Goal: Task Accomplishment & Management: Complete application form

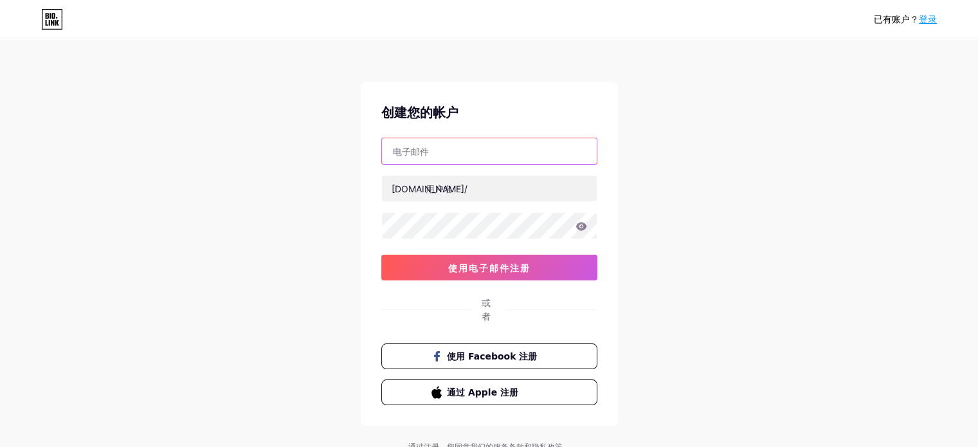
click at [434, 150] on input "text" at bounding box center [489, 151] width 215 height 26
paste input "[EMAIL_ADDRESS][DOMAIN_NAME]"
type input "[EMAIL_ADDRESS][DOMAIN_NAME]"
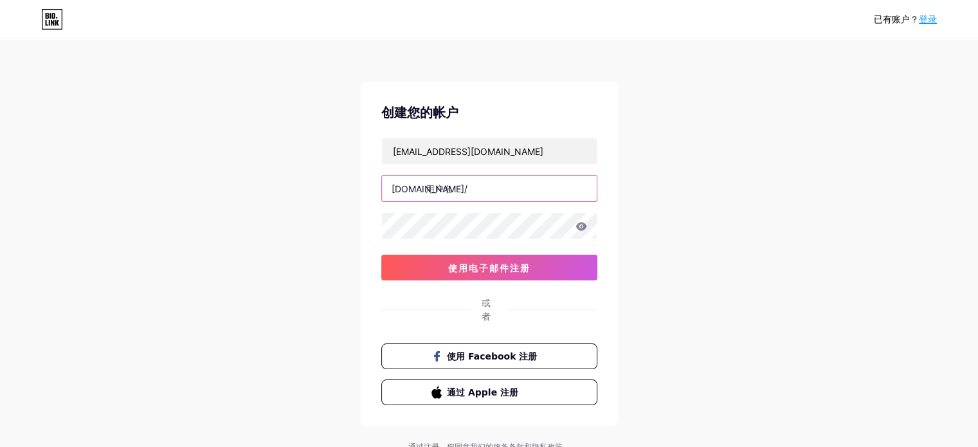
click at [449, 185] on input "text" at bounding box center [489, 189] width 215 height 26
paste input "[DEMOGRAPHIC_DATA]"
type input "[DEMOGRAPHIC_DATA]"
click at [238, 260] on div "已有账户？ 登录 创建您的帐户 [EMAIL_ADDRESS][DOMAIN_NAME] [DOMAIN_NAME]/ arieshark 0cAFcWeA5…" at bounding box center [489, 247] width 978 height 494
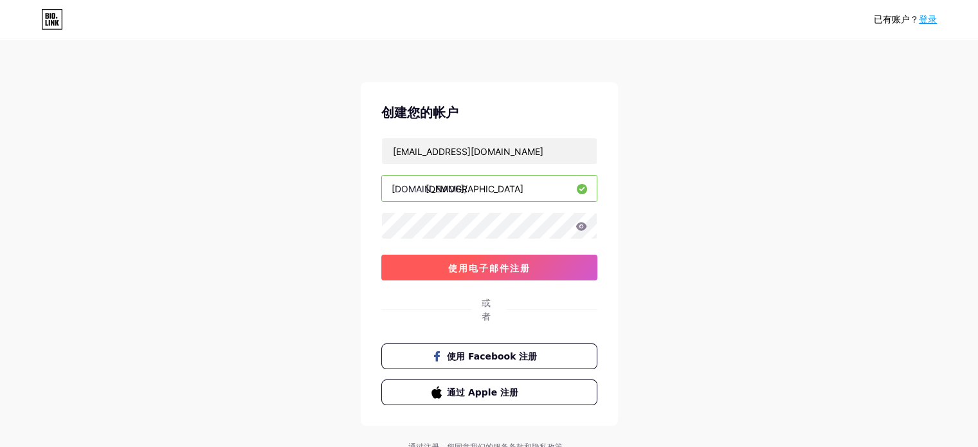
click at [466, 262] on font "使用电子邮件注册" at bounding box center [489, 267] width 82 height 11
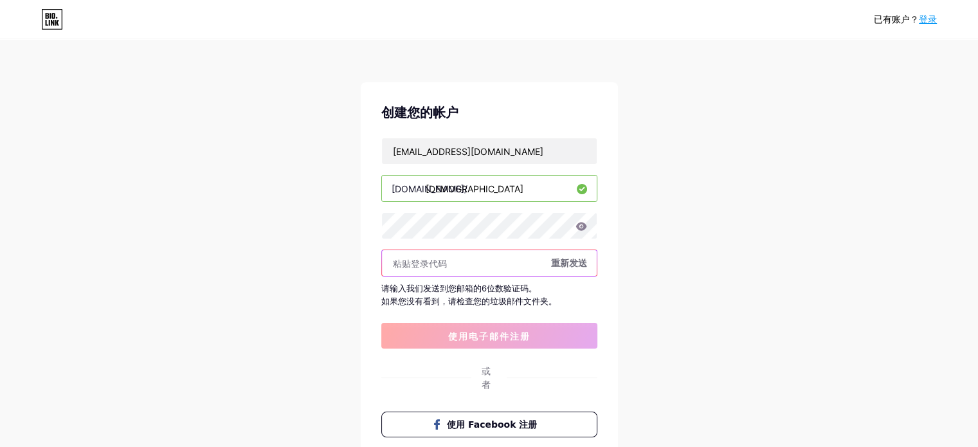
click at [424, 262] on input "text" at bounding box center [489, 263] width 215 height 26
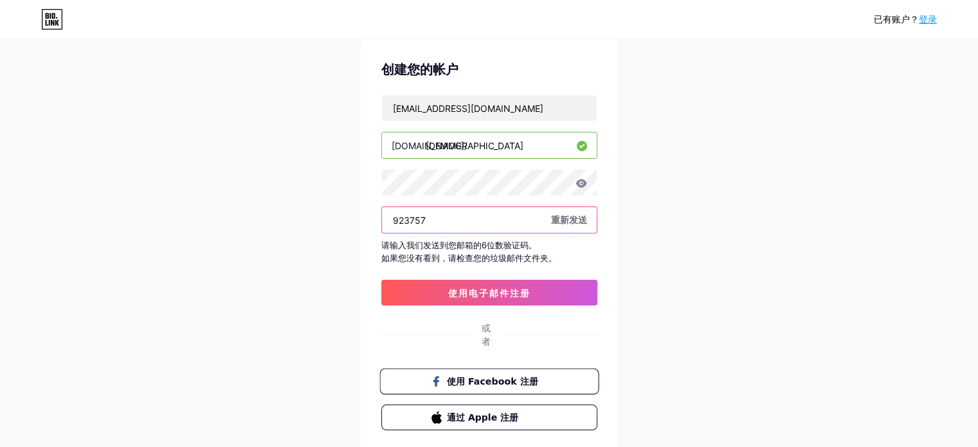
scroll to position [114, 0]
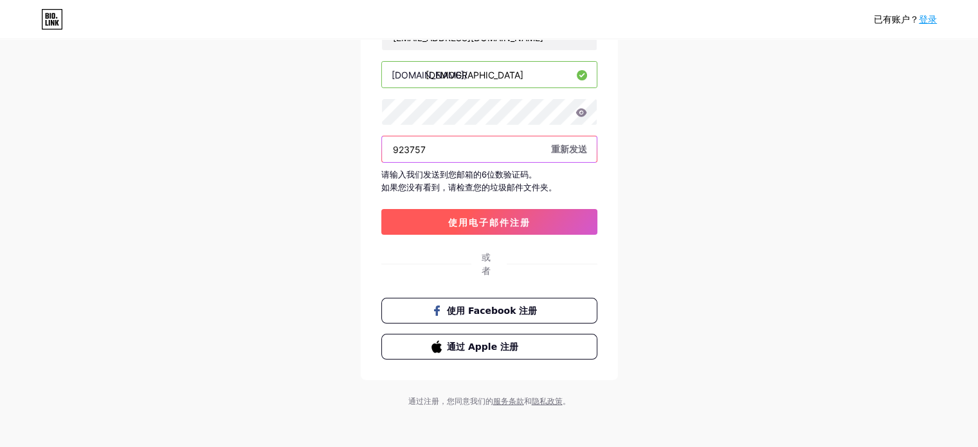
type input "923757"
click at [502, 223] on font "使用电子邮件注册" at bounding box center [489, 222] width 82 height 11
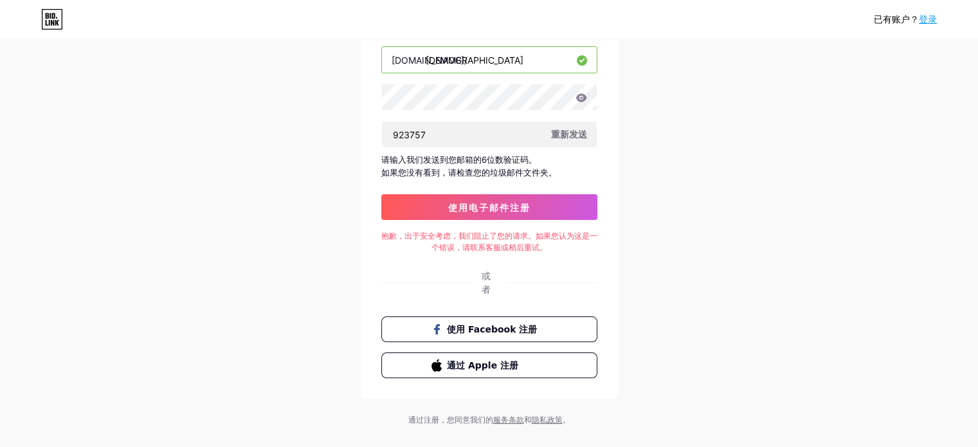
scroll to position [0, 0]
click at [466, 206] on font "使用电子邮件注册" at bounding box center [489, 207] width 82 height 11
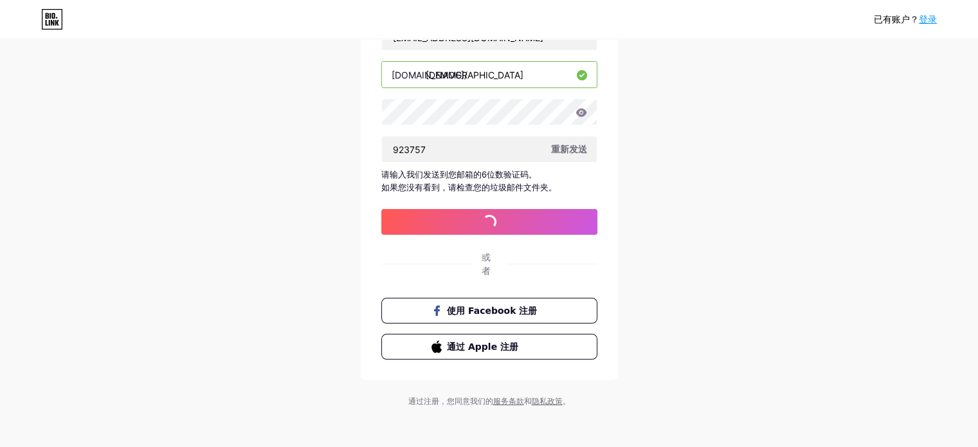
scroll to position [129, 0]
